Goal: Task Accomplishment & Management: Complete application form

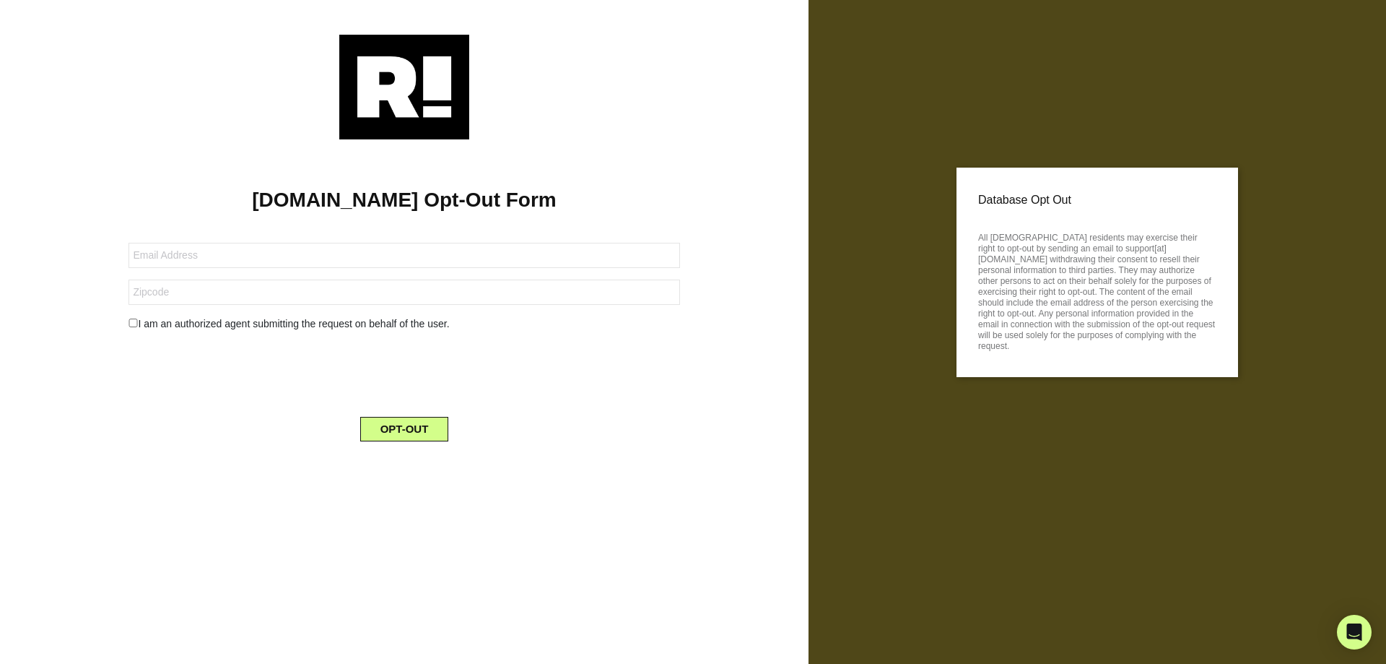
click at [375, 240] on form "I am an authorized agent submitting the request on behalf of the user. OPT-OUT" at bounding box center [404, 333] width 551 height 216
click at [364, 261] on input "text" at bounding box center [404, 255] width 551 height 25
paste input "[EMAIL_ADDRESS][DOMAIN_NAME]"
type input "[EMAIL_ADDRESS][DOMAIN_NAME]"
click at [243, 292] on input "text" at bounding box center [404, 291] width 551 height 25
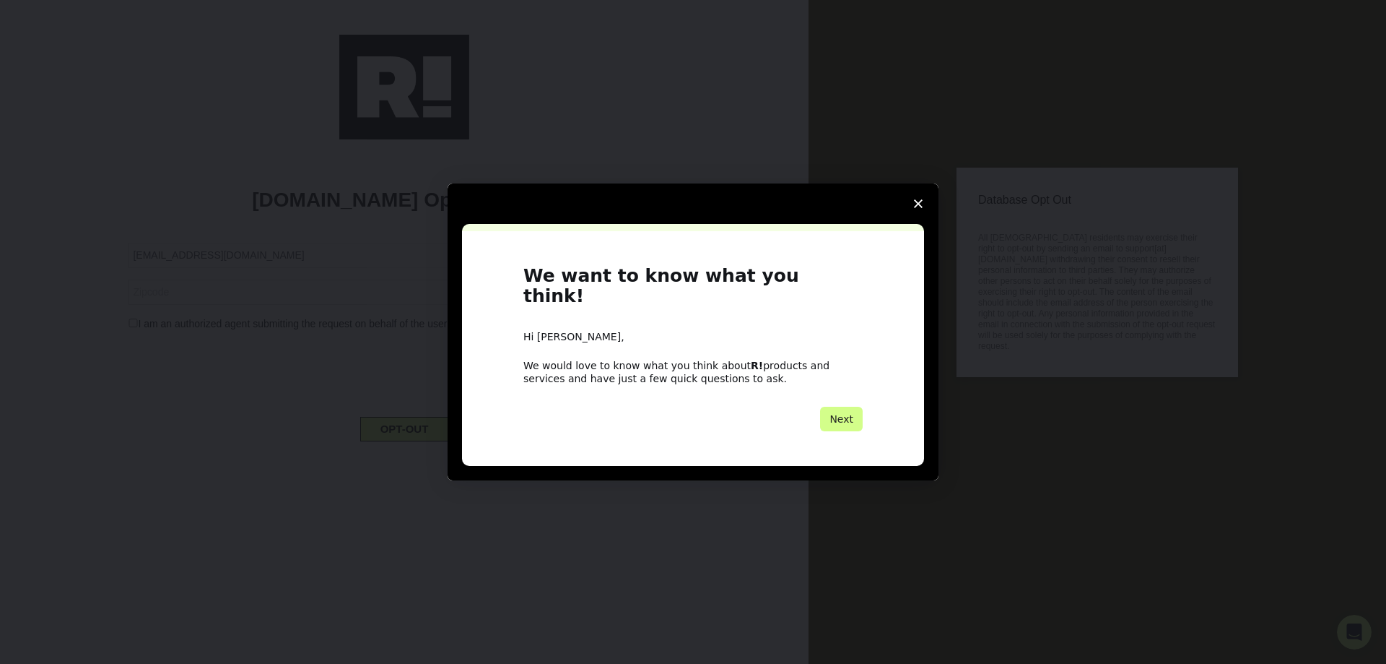
click at [150, 324] on div "Intercom messenger" at bounding box center [693, 332] width 1386 height 664
click at [924, 214] on span "Close survey" at bounding box center [918, 203] width 40 height 40
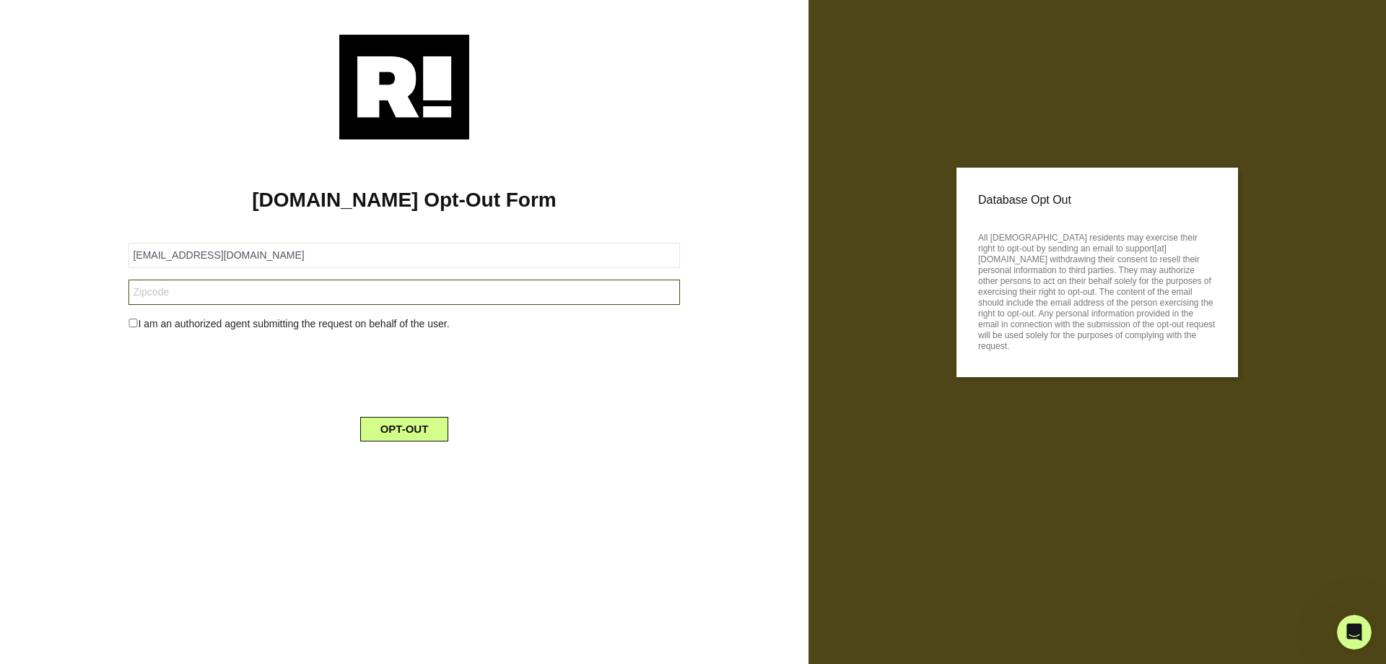
click at [197, 285] on input "text" at bounding box center [404, 291] width 551 height 25
paste input "97303"
type input "97303"
click at [175, 324] on div "I am an authorized agent submitting the request on behalf of the user." at bounding box center [404, 323] width 573 height 15
click at [133, 322] on input "checkbox" at bounding box center [133, 322] width 9 height 9
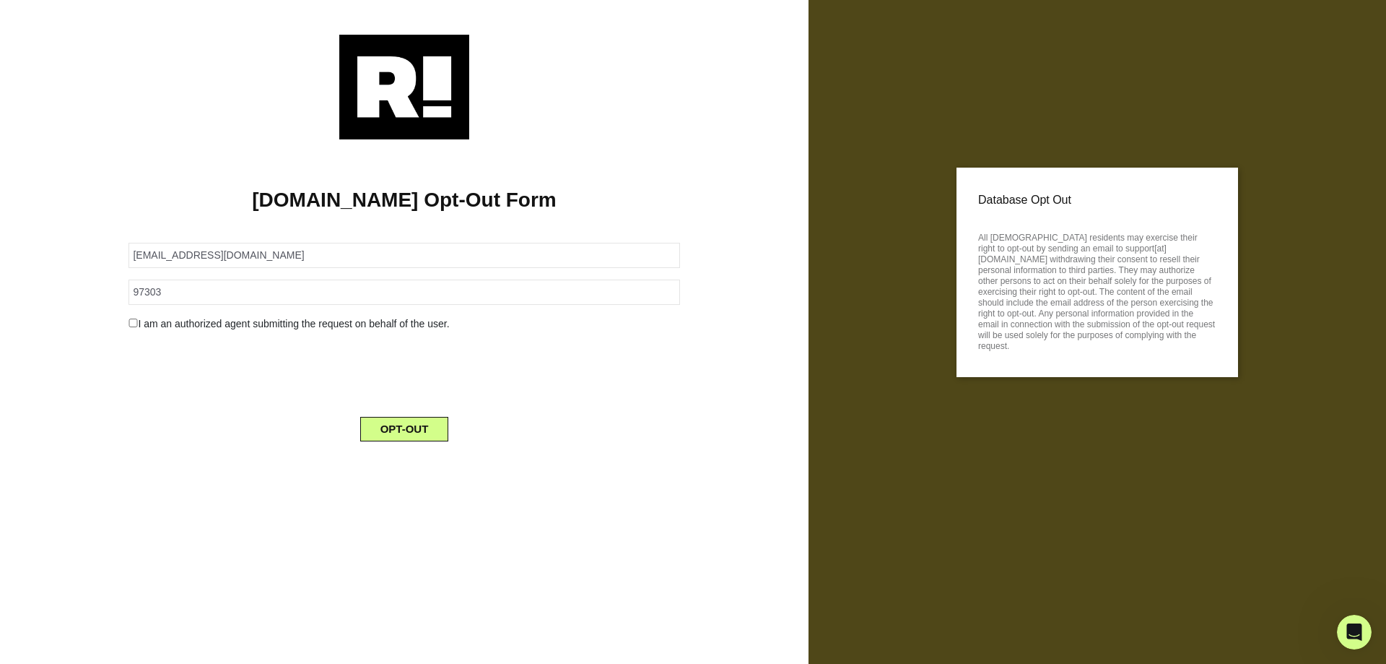
checkbox input "true"
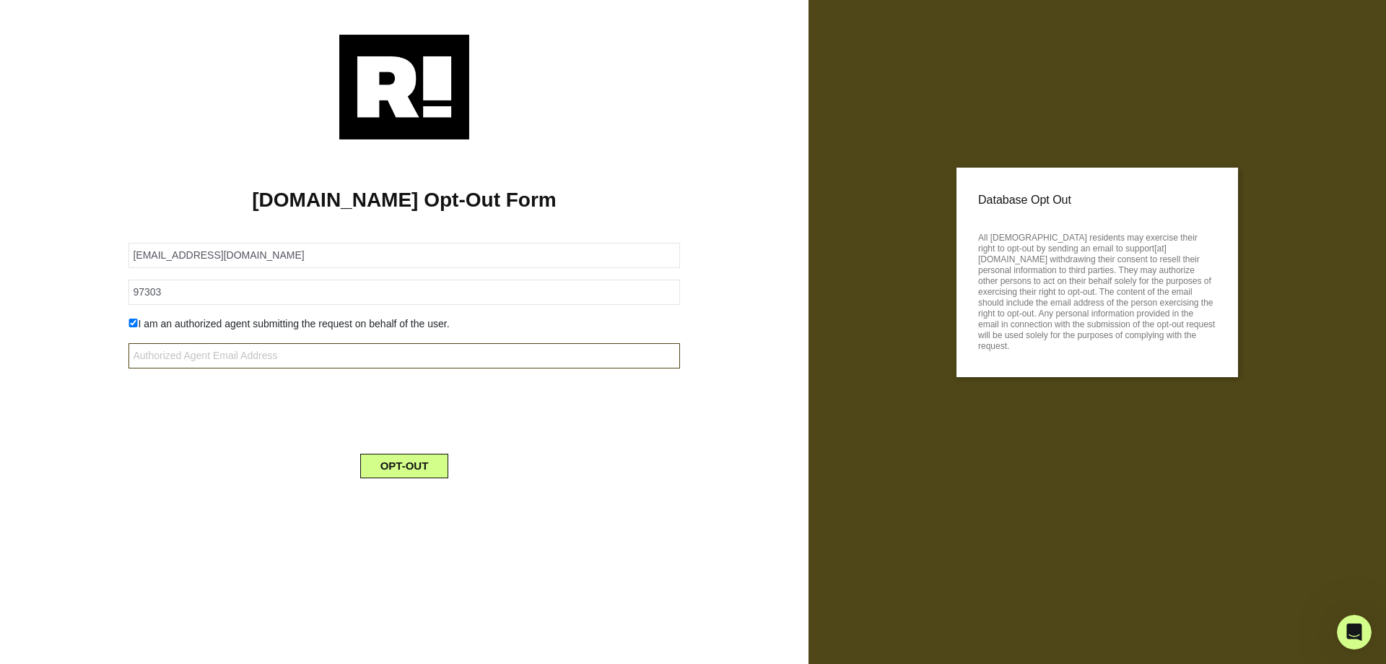
click at [258, 349] on input "text" at bounding box center [404, 355] width 551 height 25
click at [285, 364] on input "text" at bounding box center [404, 355] width 551 height 25
type input "[EMAIL_ADDRESS][DOMAIN_NAME]"
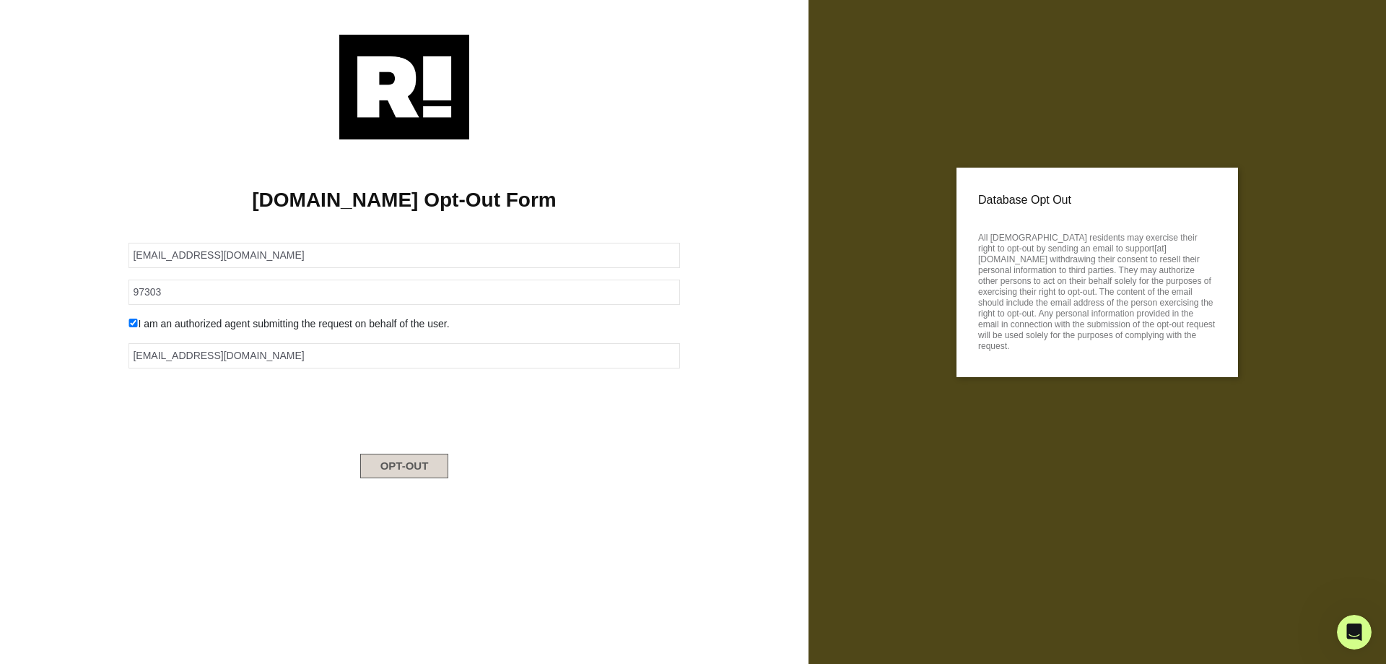
click at [420, 474] on button "OPT-OUT" at bounding box center [404, 465] width 89 height 25
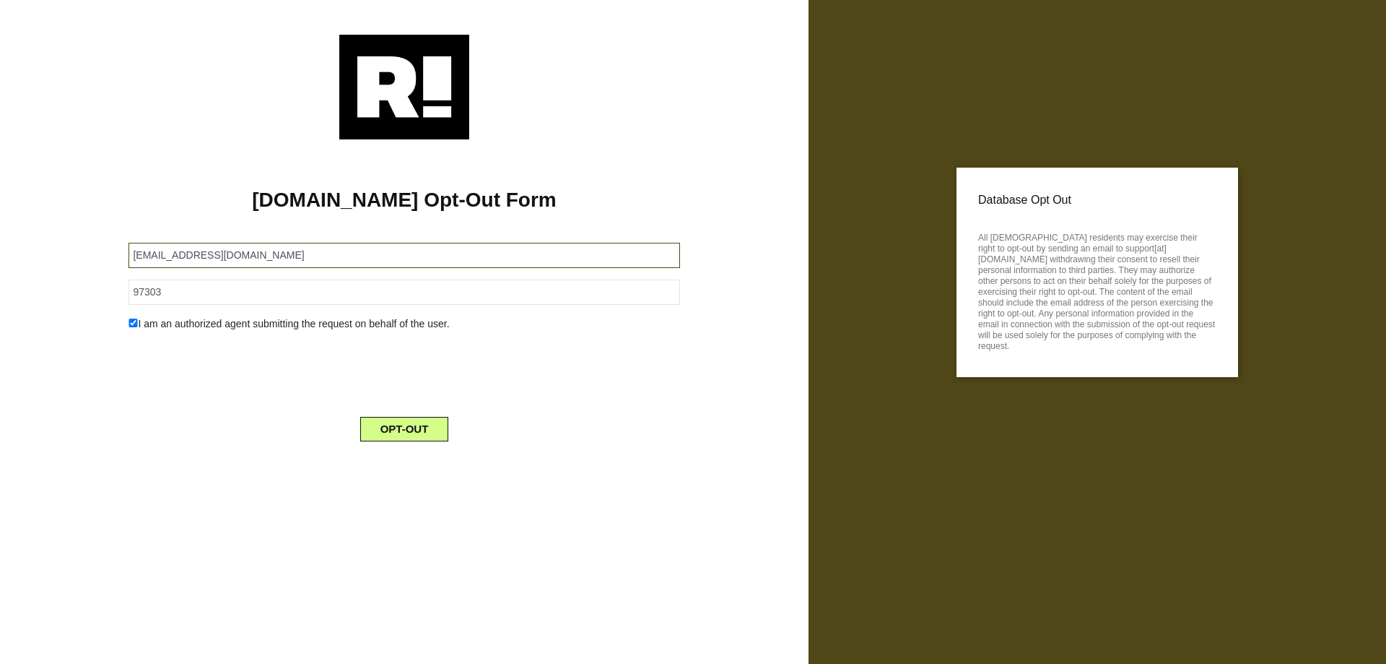
click at [305, 254] on input "leannliebzeit@yahoo.com" at bounding box center [404, 255] width 551 height 25
paste input "welynch206@gmail"
type input "welynch206@gmail.com"
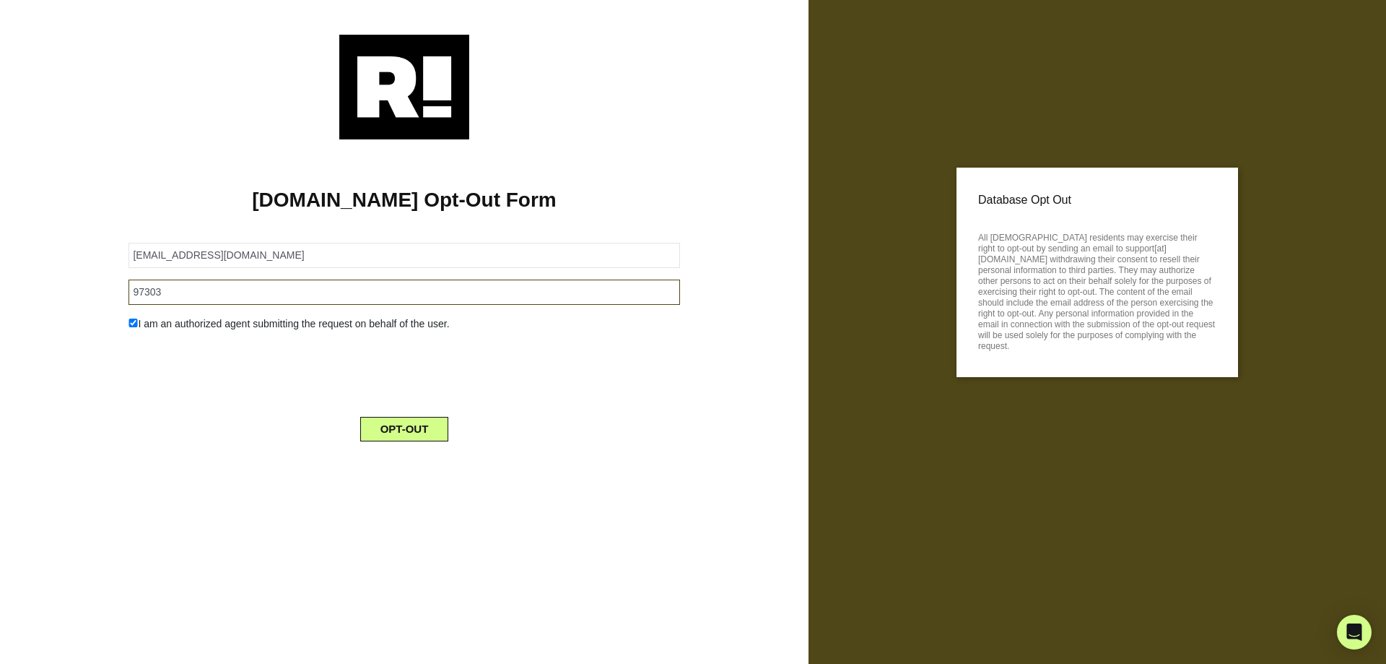
click at [291, 290] on input "97303" at bounding box center [404, 291] width 551 height 25
paste input "06811"
type input "06811"
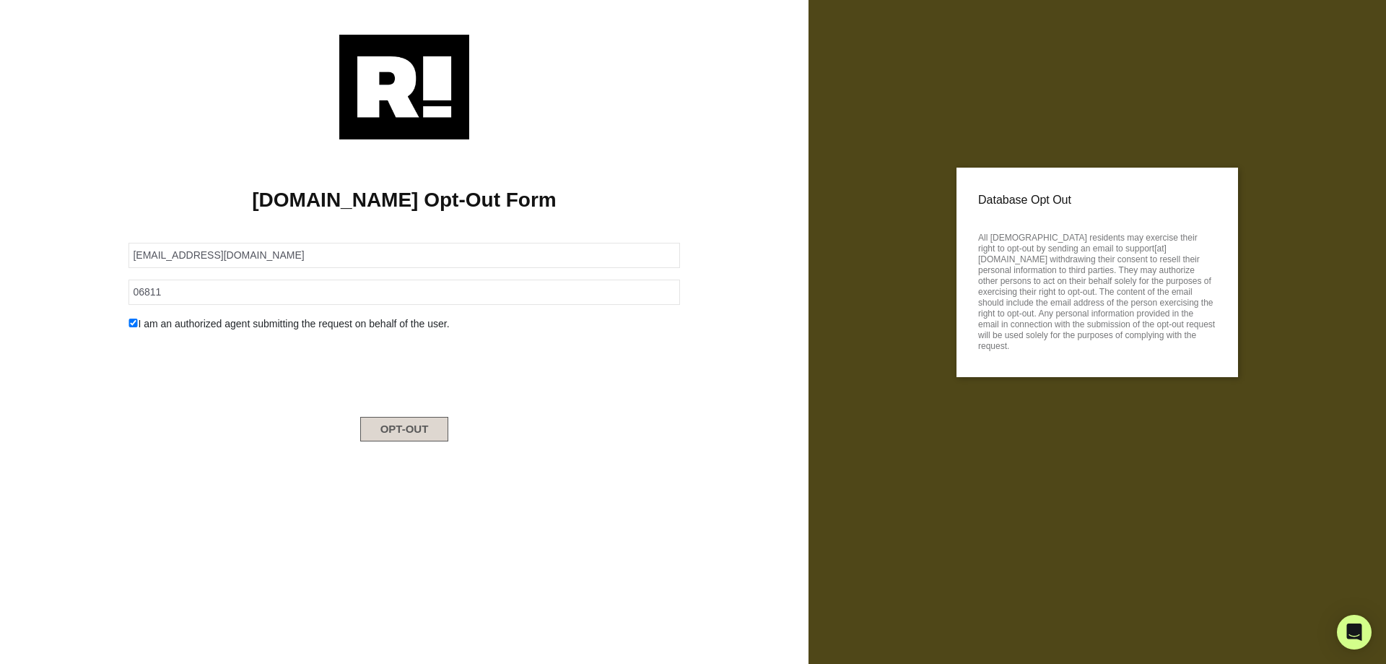
click at [422, 440] on button "OPT-OUT" at bounding box center [404, 429] width 89 height 25
click at [281, 264] on input "[EMAIL_ADDRESS][DOMAIN_NAME]" at bounding box center [404, 255] width 551 height 25
paste input "adriennebelton918"
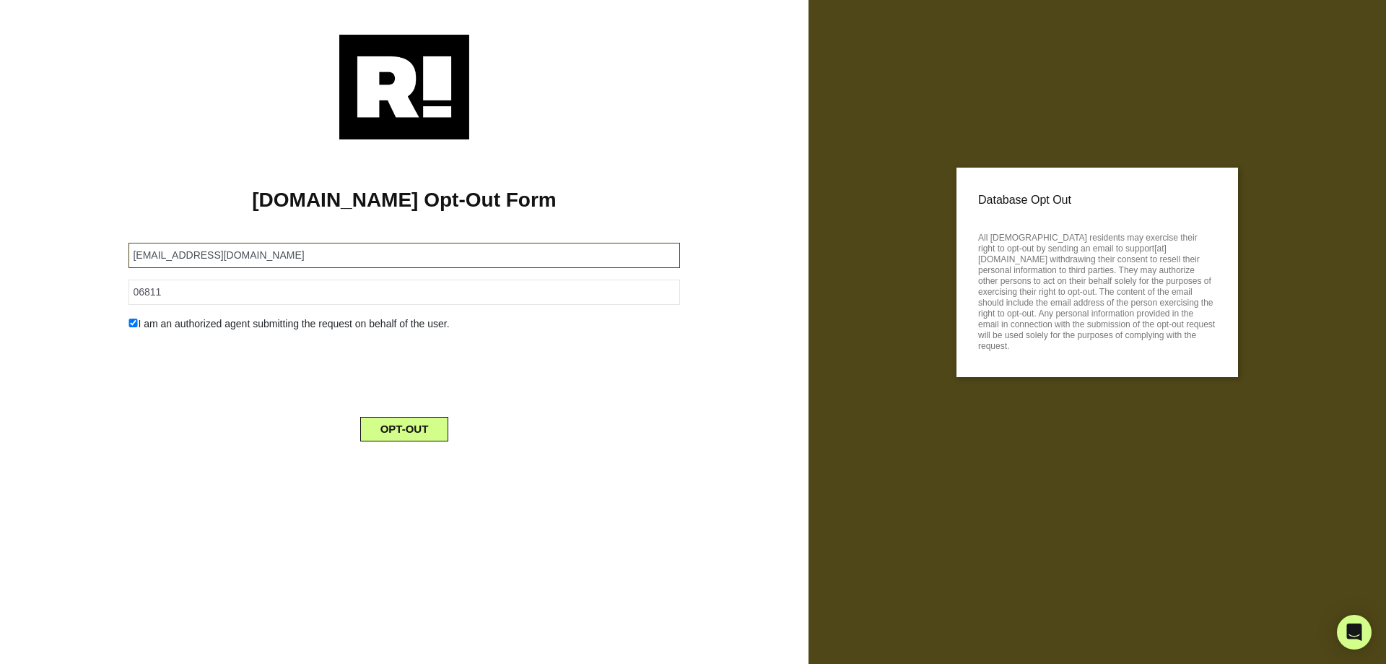
type input "[EMAIL_ADDRESS][DOMAIN_NAME]"
click at [419, 277] on form "[EMAIL_ADDRESS][DOMAIN_NAME] 06811 I am an authorized agent submitting the requ…" at bounding box center [404, 333] width 551 height 216
click at [411, 289] on input "06811" at bounding box center [404, 291] width 551 height 25
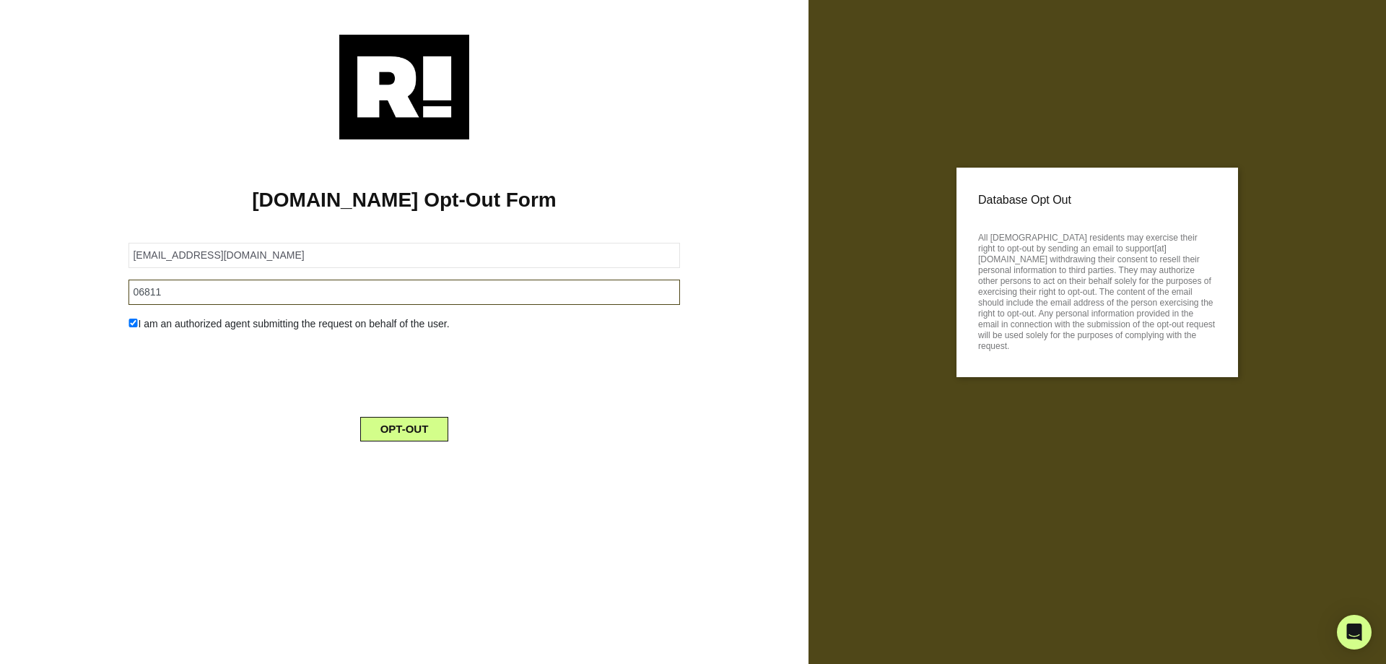
paste input "002"
type input "06002"
click at [402, 425] on button "OPT-OUT" at bounding box center [404, 429] width 89 height 25
click at [407, 251] on input "adriennebelton918@gmail.com" at bounding box center [404, 255] width 551 height 25
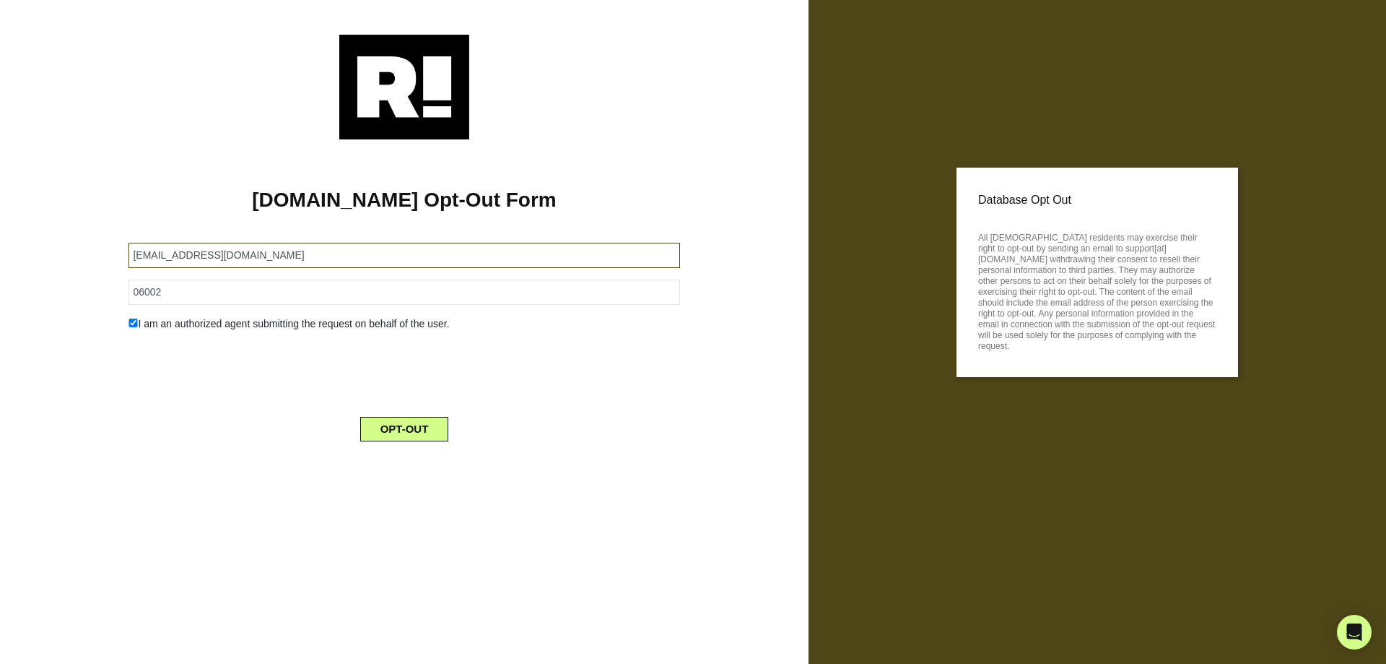
click at [407, 251] on input "adriennebelton918@gmail.com" at bounding box center [404, 255] width 551 height 25
paste input "ebrown56@ao"
type input "aebrown56@aol.com"
click at [238, 272] on form "aebrown56@aol.com 06002 I am an authorized agent submitting the request on beha…" at bounding box center [404, 333] width 551 height 216
click at [224, 295] on input "06002" at bounding box center [404, 291] width 551 height 25
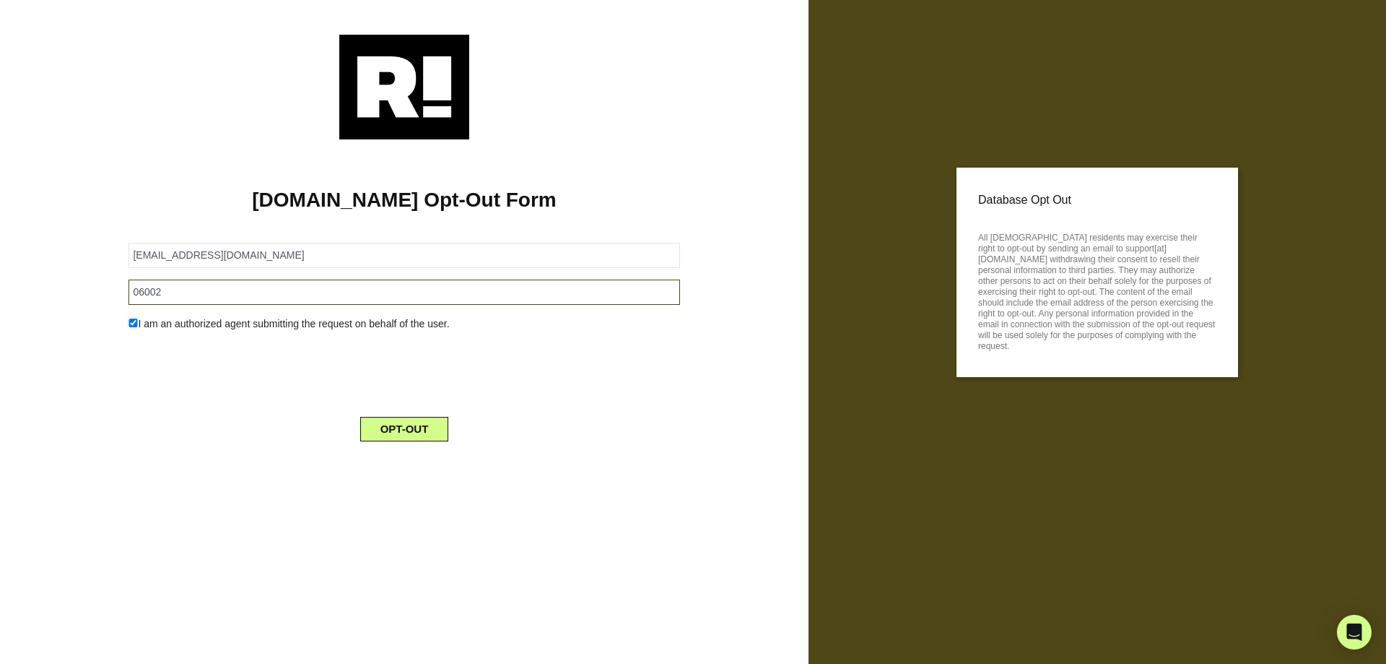
click at [224, 295] on input "06002" at bounding box center [404, 291] width 551 height 25
paste input "93014"
type input "93014"
click at [403, 425] on button "OPT-OUT" at bounding box center [404, 429] width 89 height 25
